Goal: Transaction & Acquisition: Obtain resource

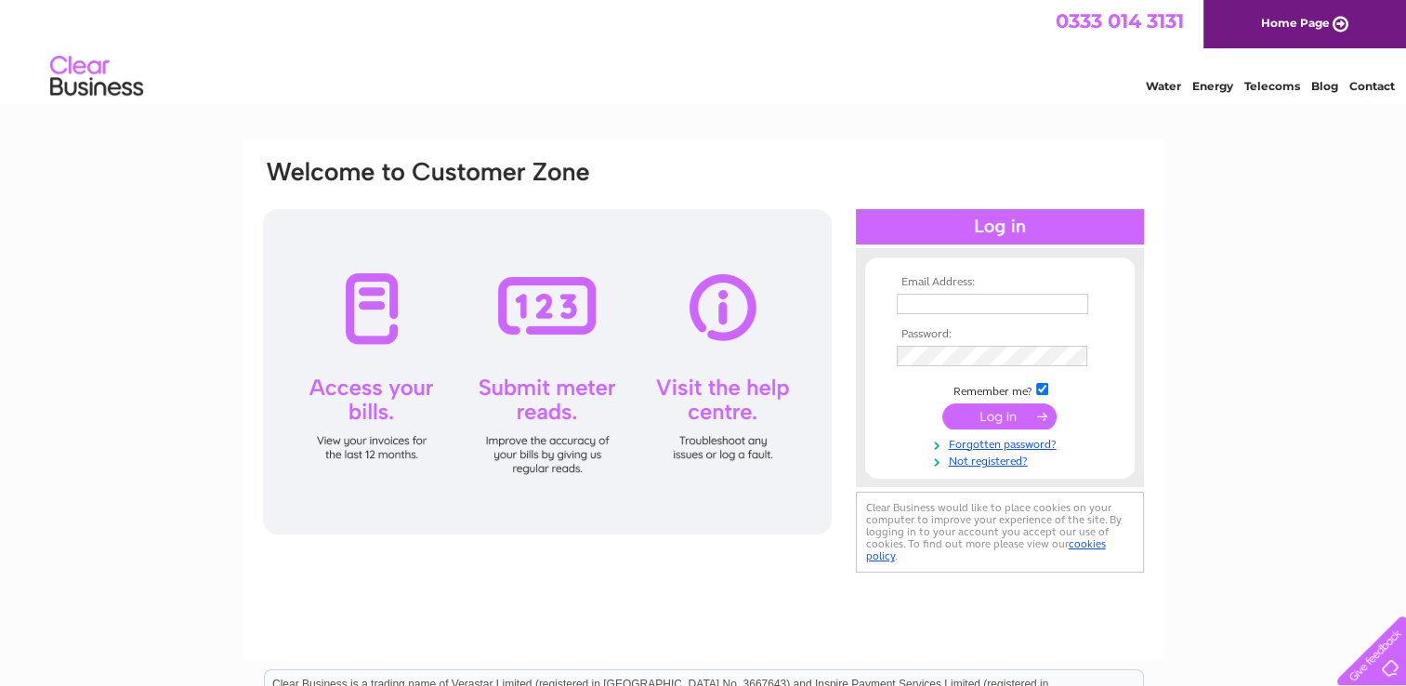
type input "[EMAIL_ADDRESS][DOMAIN_NAME]"
click at [977, 411] on input "submit" at bounding box center [999, 416] width 114 height 26
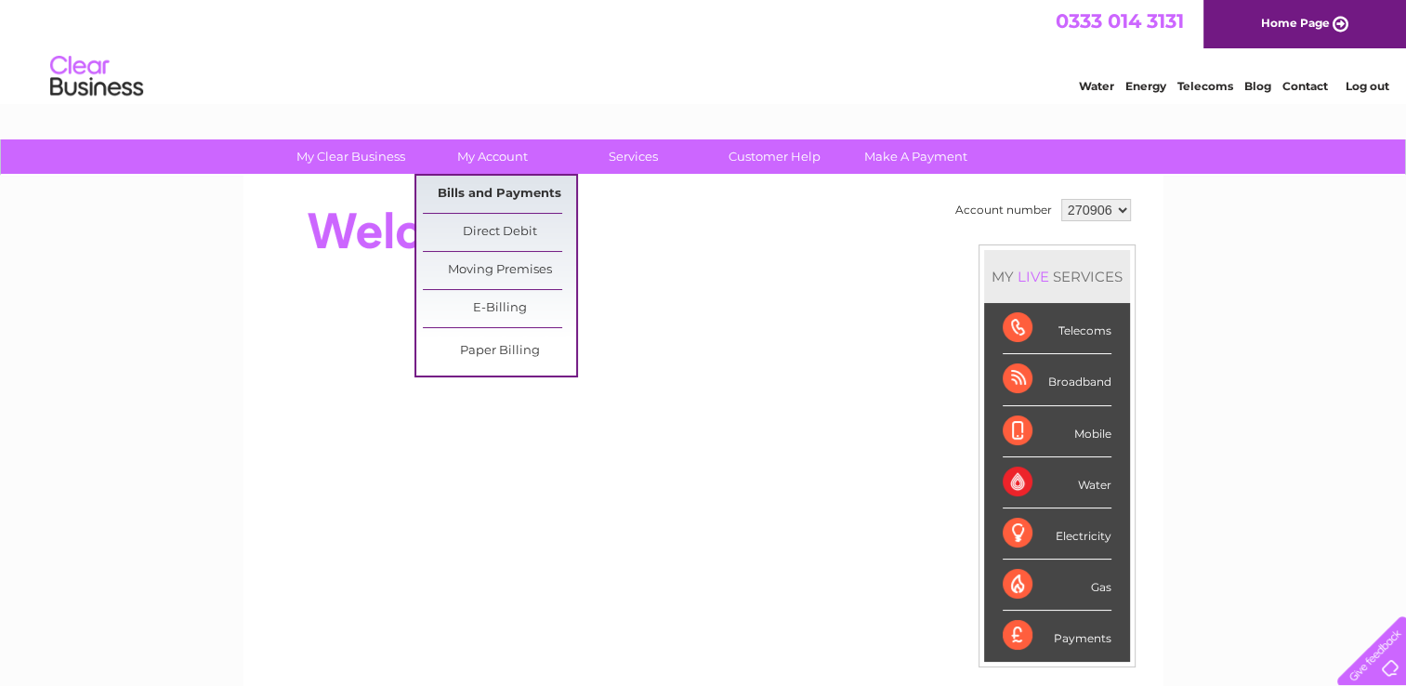
click at [501, 193] on link "Bills and Payments" at bounding box center [499, 194] width 153 height 37
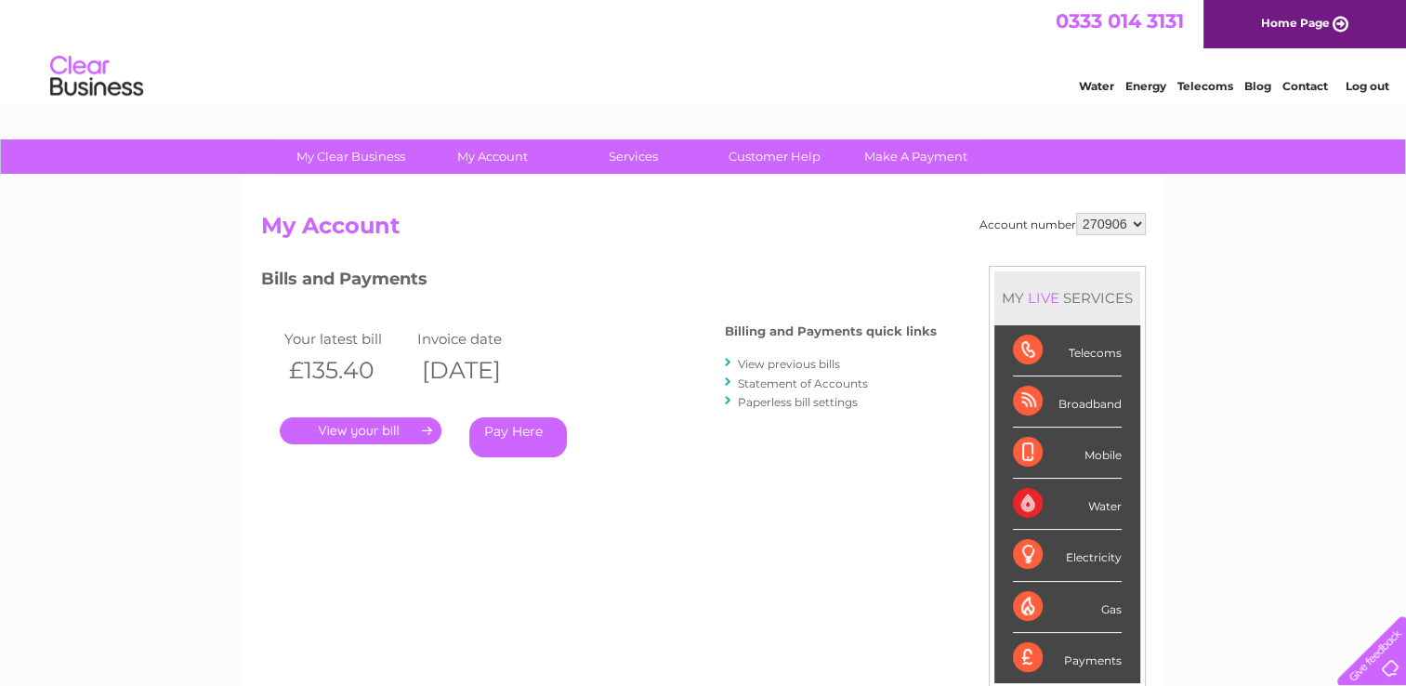
click at [404, 428] on link "." at bounding box center [361, 430] width 162 height 27
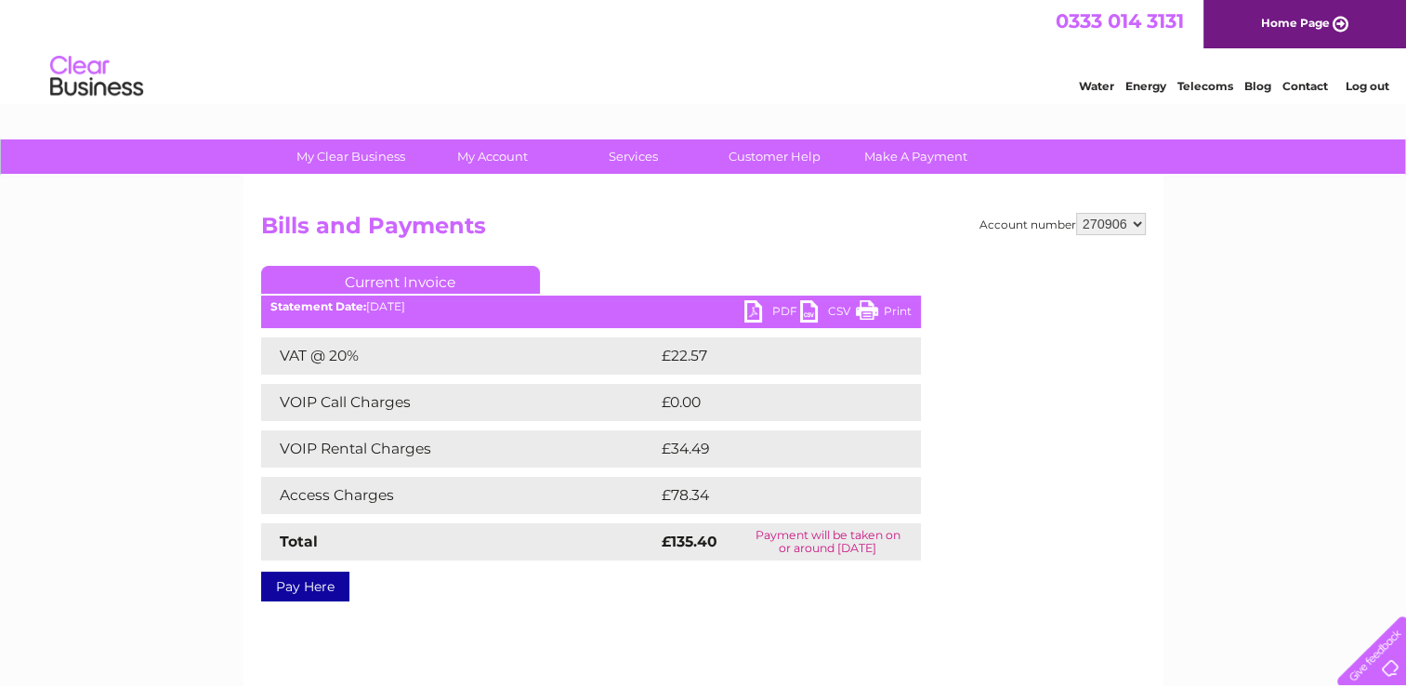
click at [766, 306] on link "PDF" at bounding box center [772, 313] width 56 height 27
